Goal: Find specific page/section: Find specific page/section

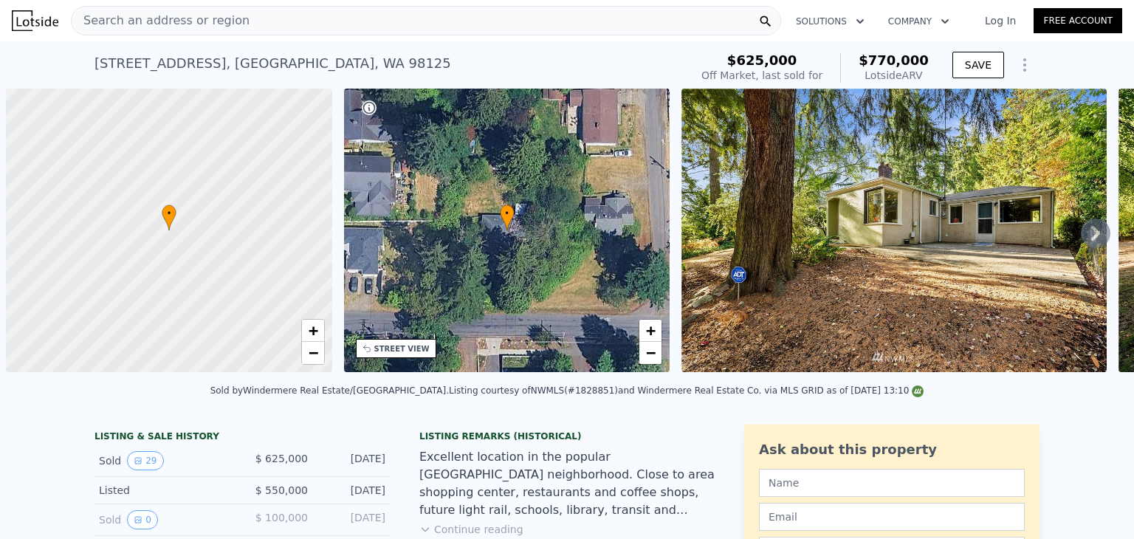
scroll to position [0, 6]
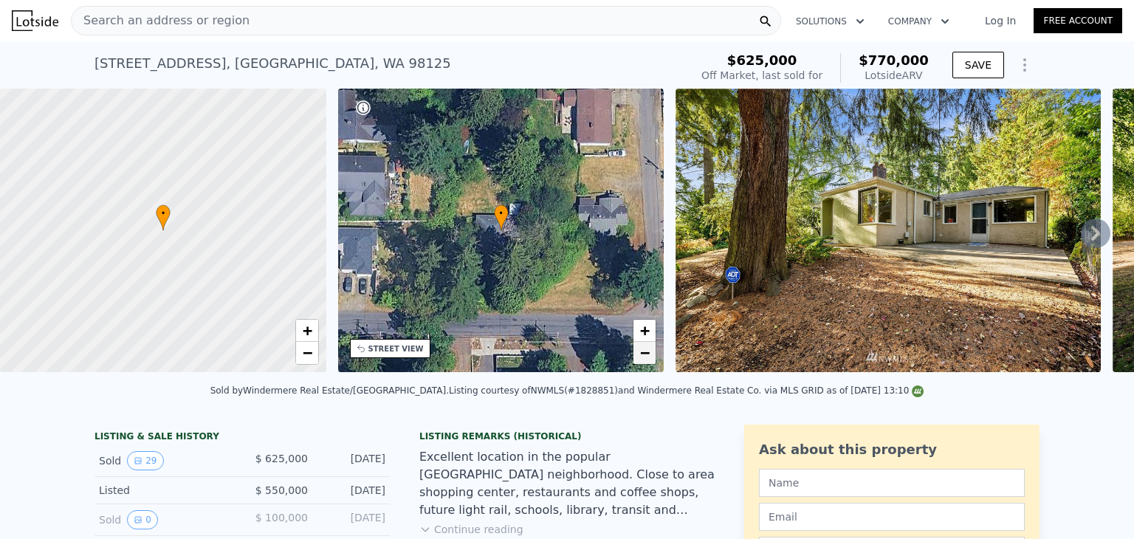
click at [641, 354] on span "−" at bounding box center [645, 352] width 10 height 18
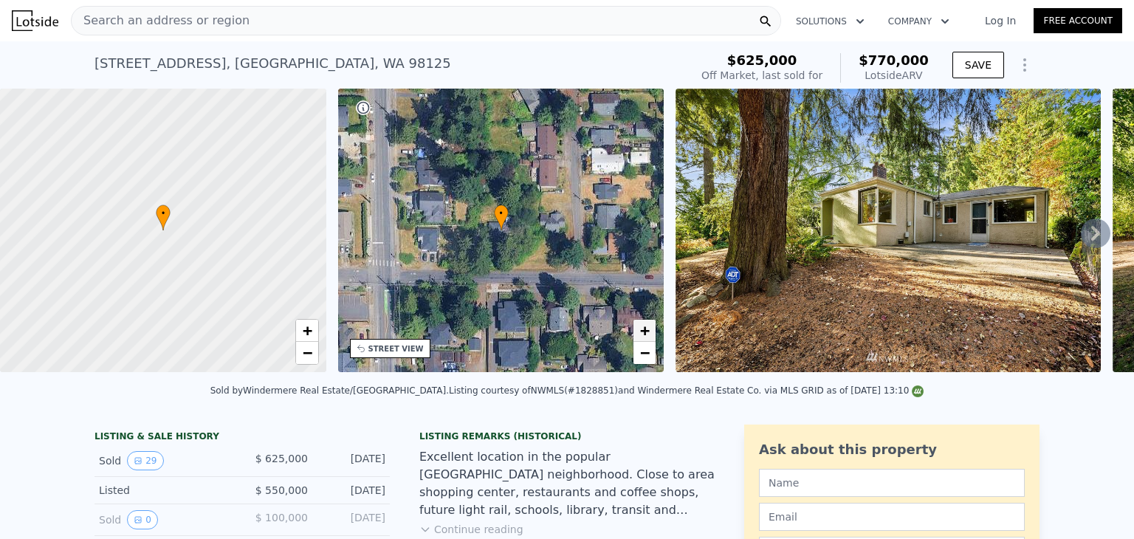
click at [646, 326] on span "+" at bounding box center [645, 330] width 10 height 18
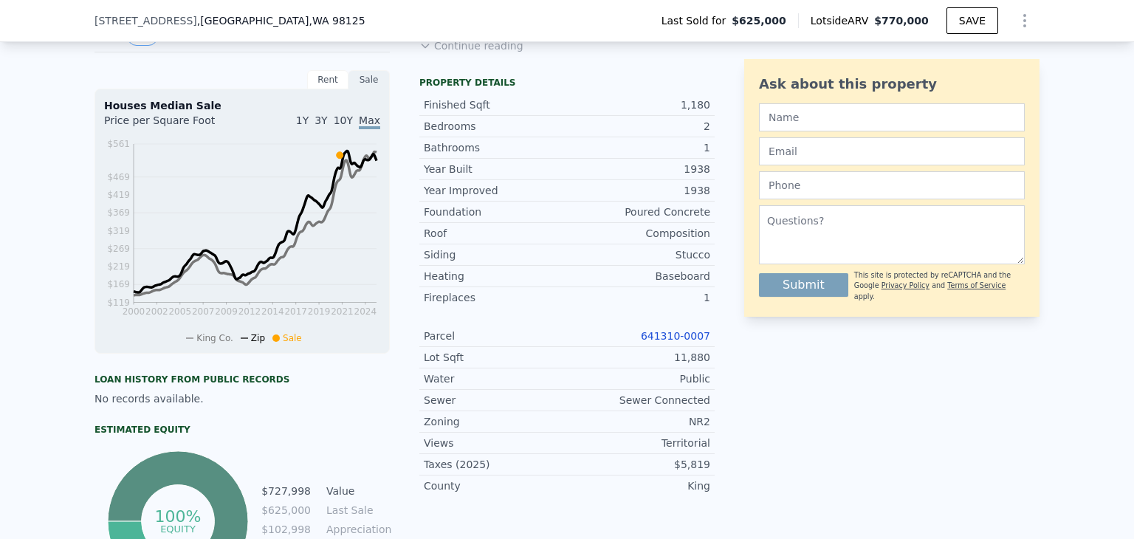
scroll to position [511, 0]
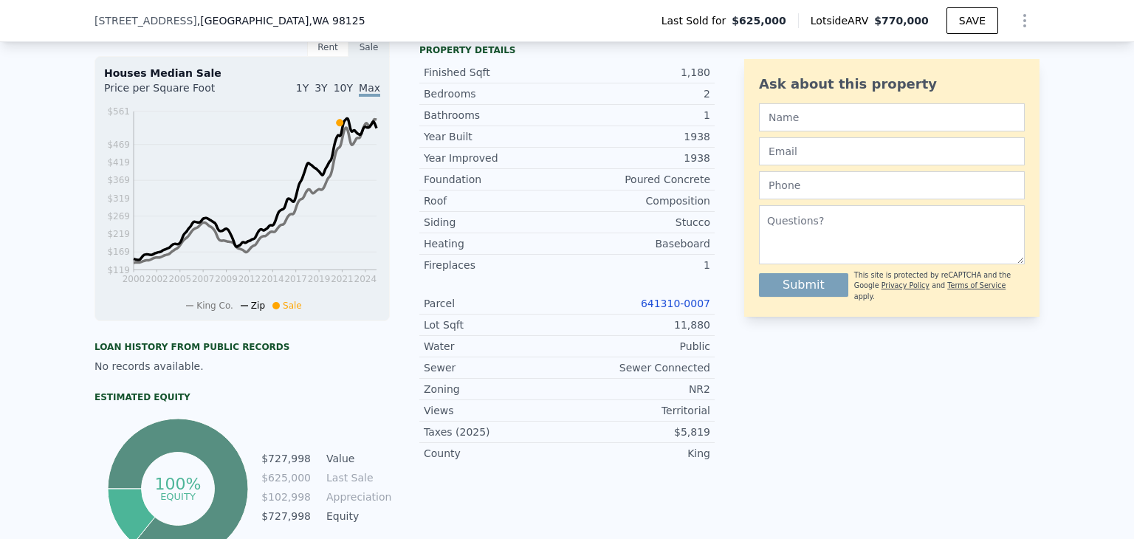
click at [667, 309] on link "641310-0007" at bounding box center [675, 304] width 69 height 12
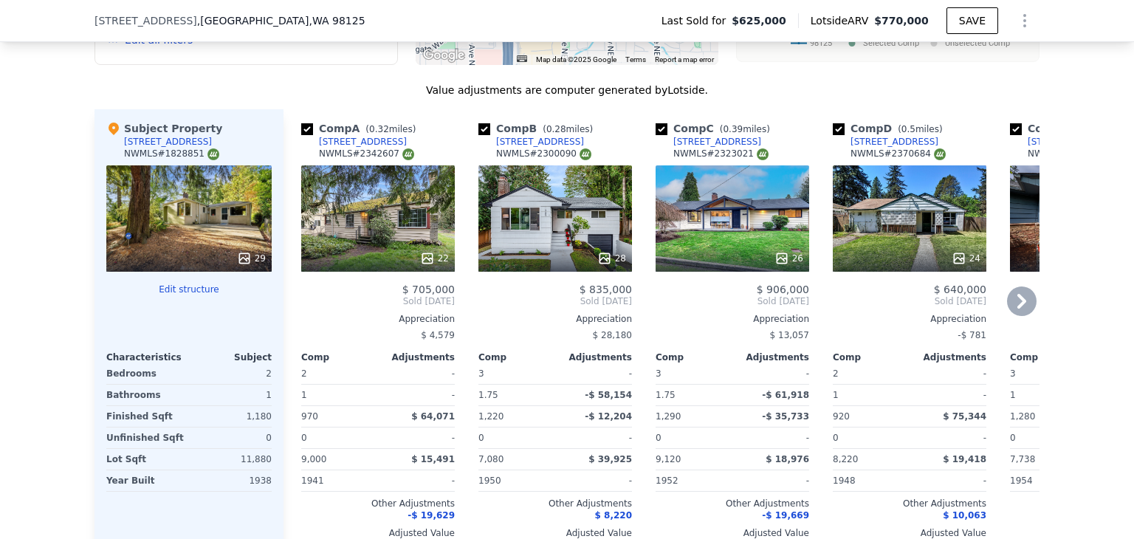
scroll to position [1766, 0]
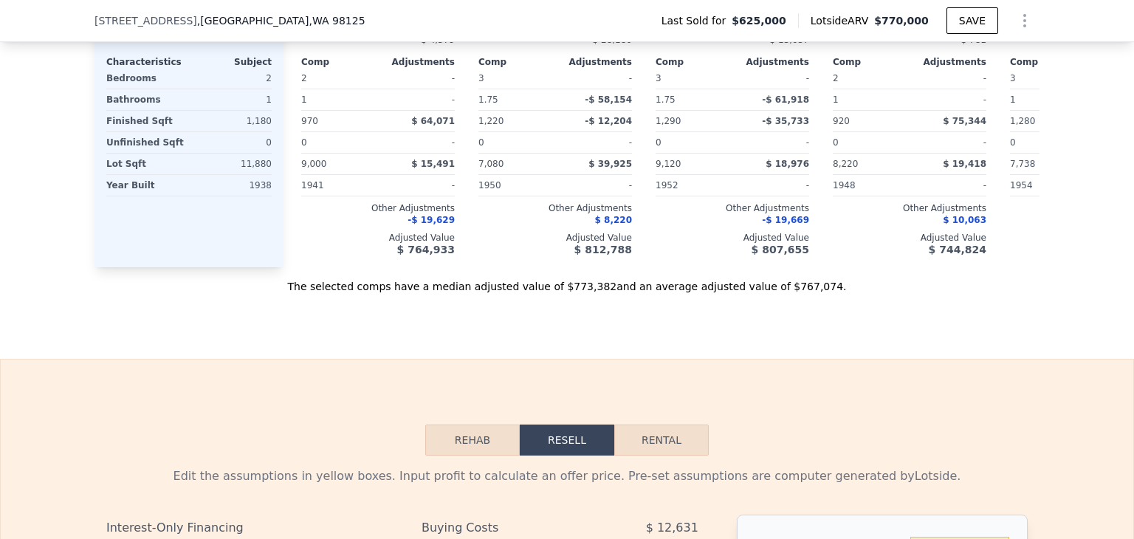
click at [469, 453] on button "Rehab" at bounding box center [472, 440] width 95 height 31
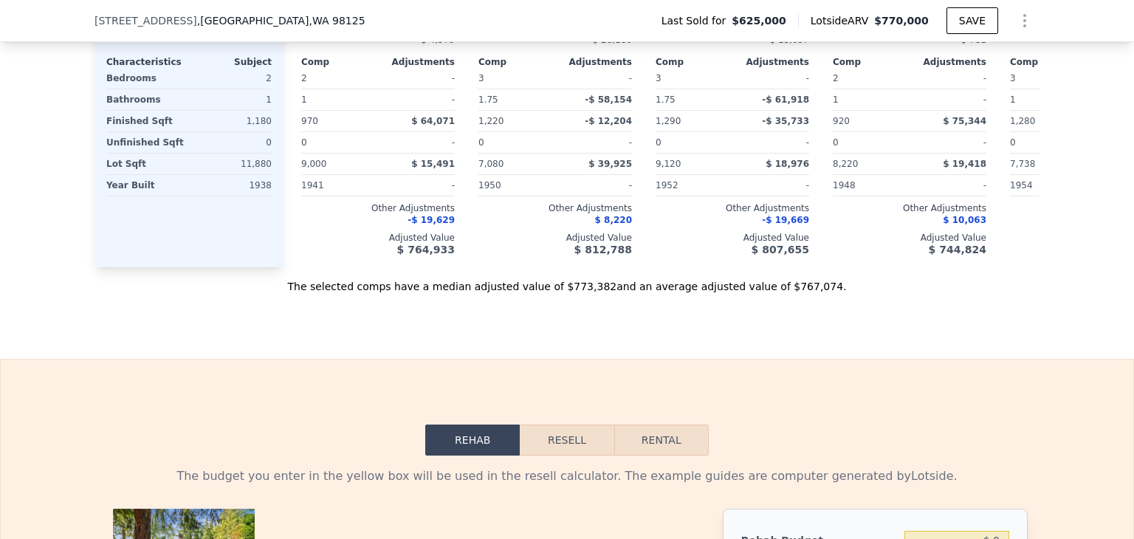
scroll to position [2061, 0]
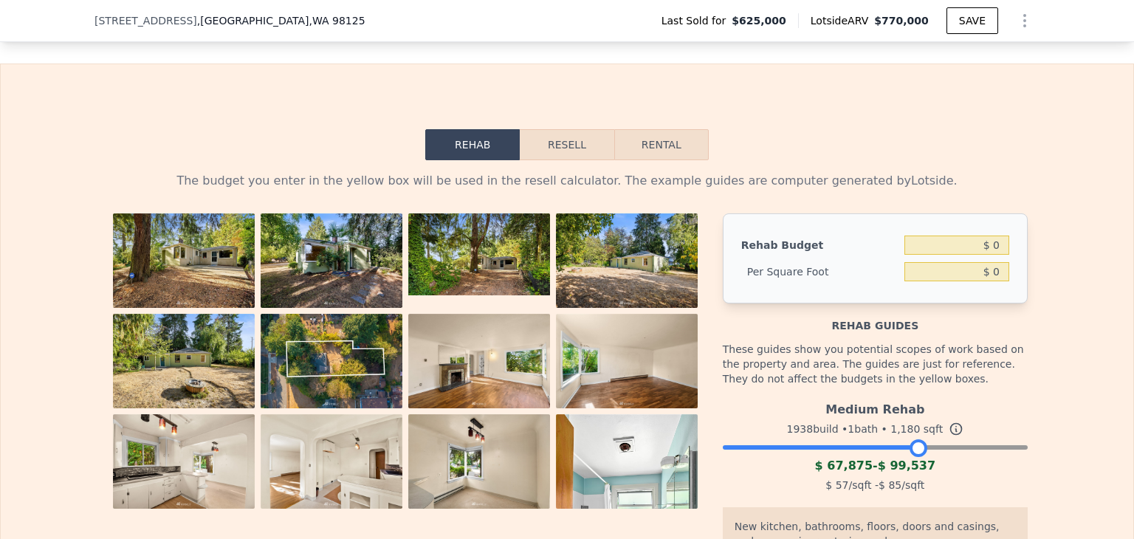
click at [913, 448] on div at bounding box center [875, 443] width 305 height 9
click at [872, 448] on div at bounding box center [875, 443] width 305 height 9
click at [845, 448] on div at bounding box center [875, 443] width 305 height 9
click at [859, 448] on div at bounding box center [875, 443] width 305 height 9
click at [870, 448] on div at bounding box center [875, 443] width 305 height 9
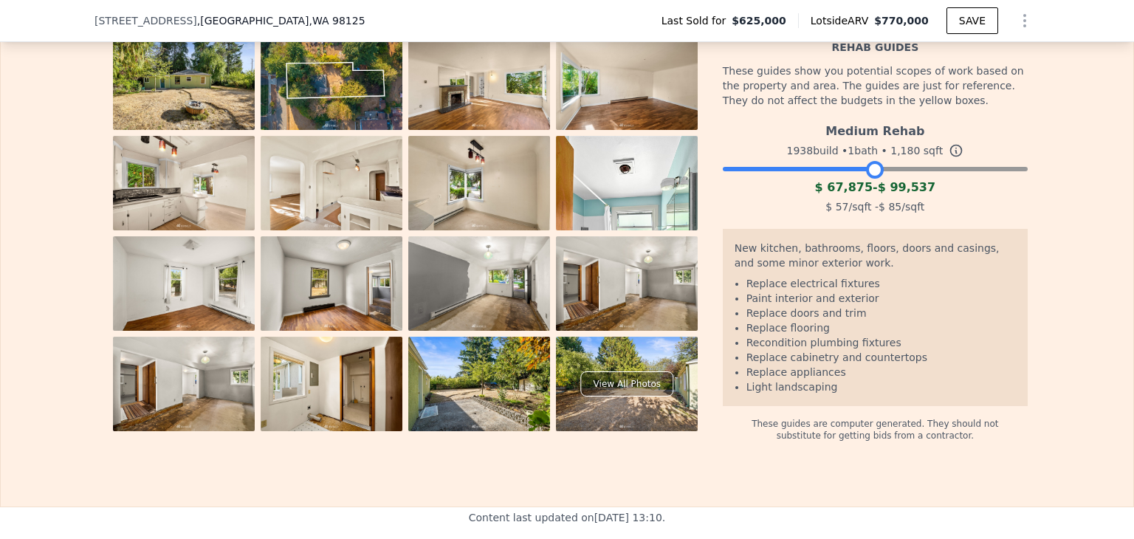
scroll to position [2357, 0]
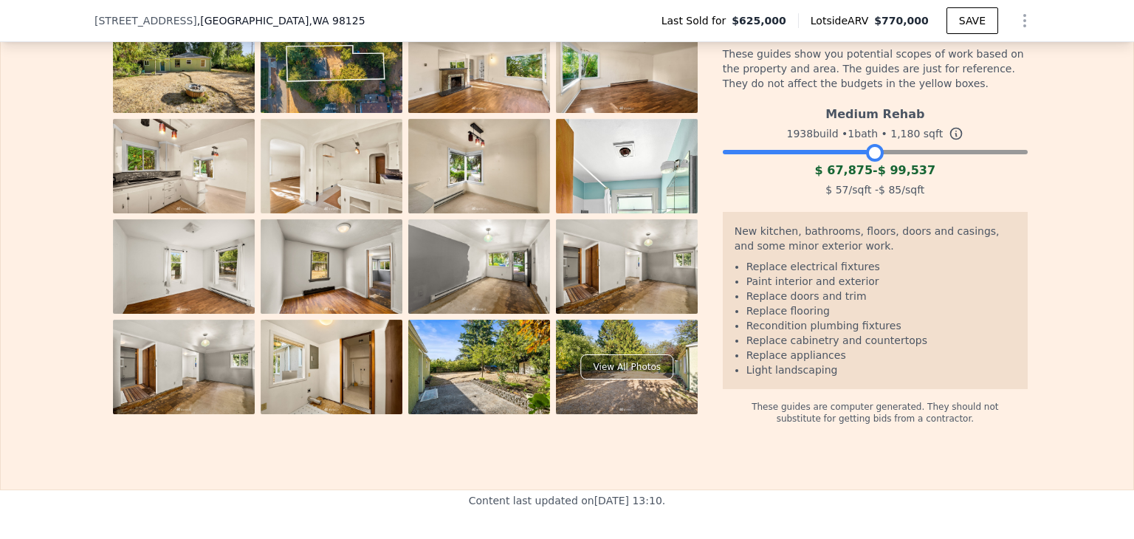
click at [862, 153] on div at bounding box center [875, 148] width 305 height 9
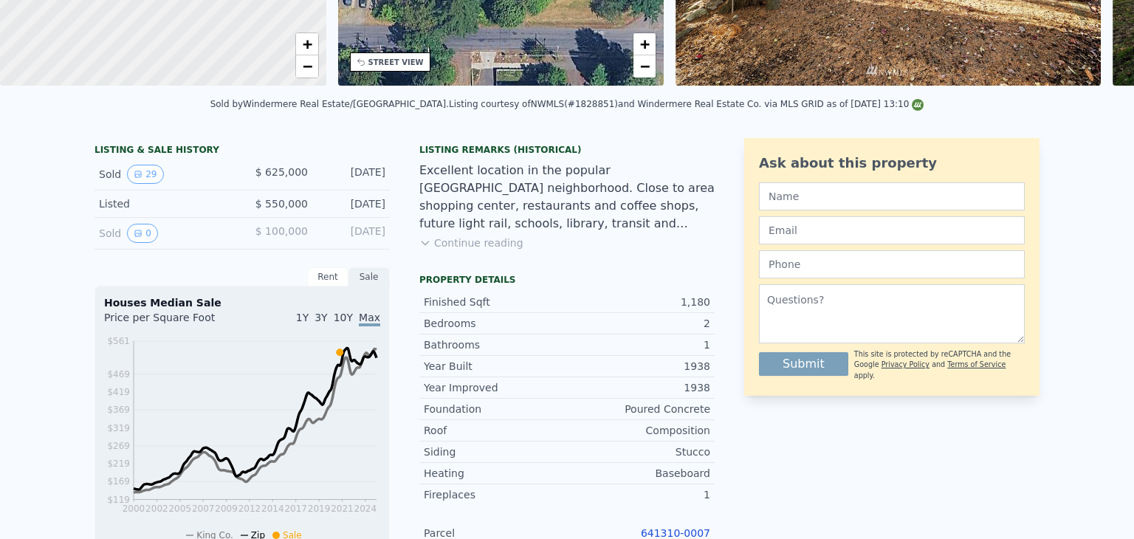
scroll to position [0, 0]
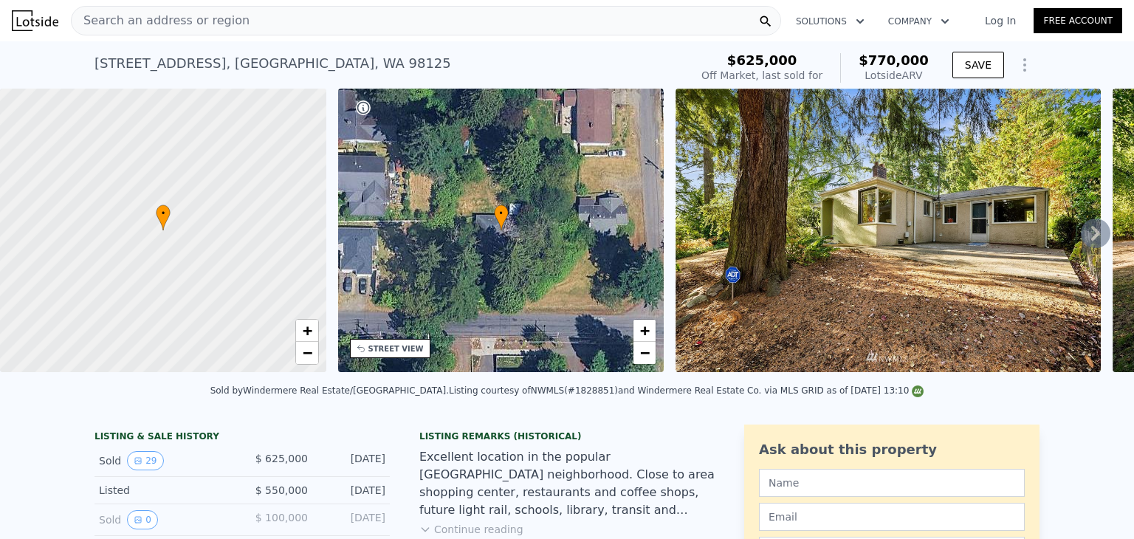
click at [289, 24] on div "Search an address or region" at bounding box center [426, 21] width 710 height 30
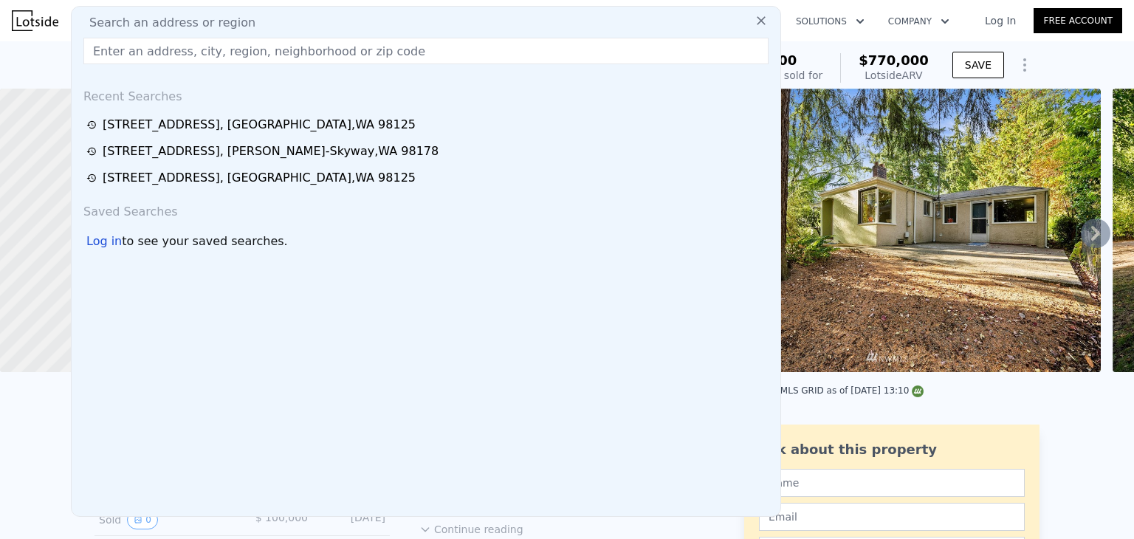
click at [246, 55] on input "text" at bounding box center [425, 51] width 685 height 27
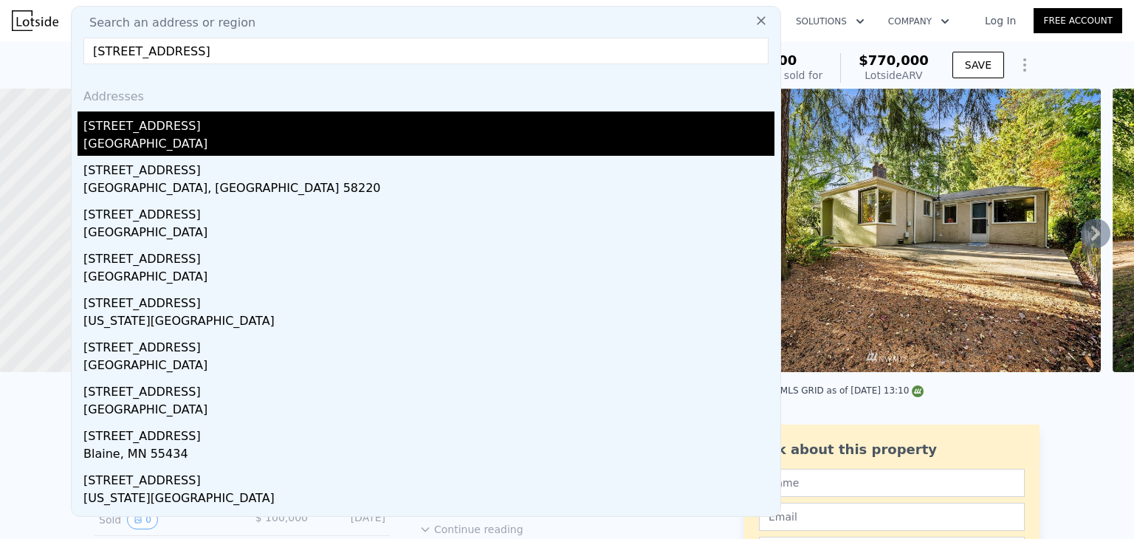
type input "[STREET_ADDRESS]"
click at [253, 142] on div "[GEOGRAPHIC_DATA]" at bounding box center [428, 145] width 691 height 21
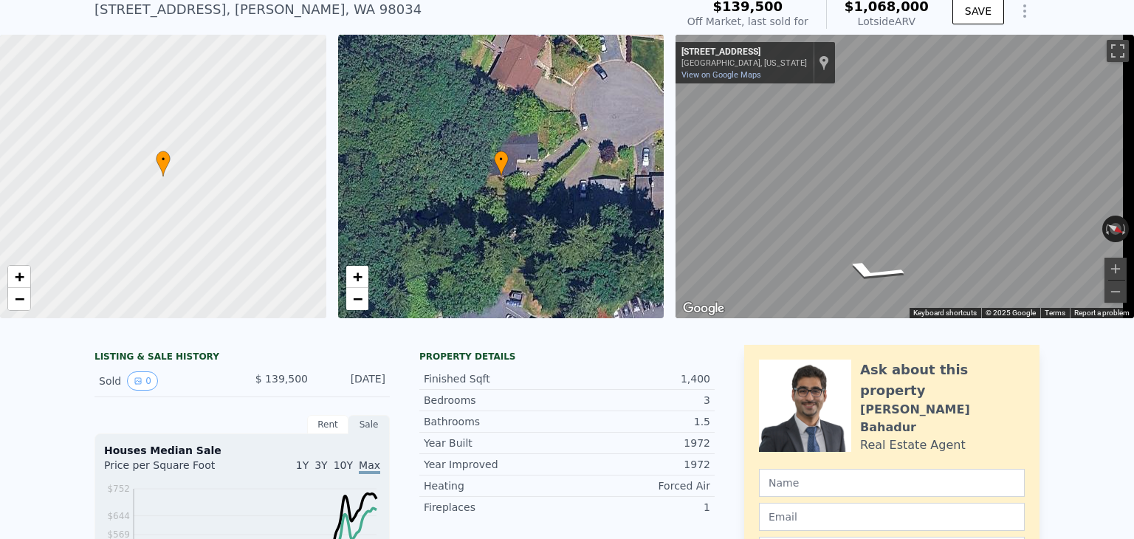
scroll to position [5, 0]
